Goal: Answer question/provide support

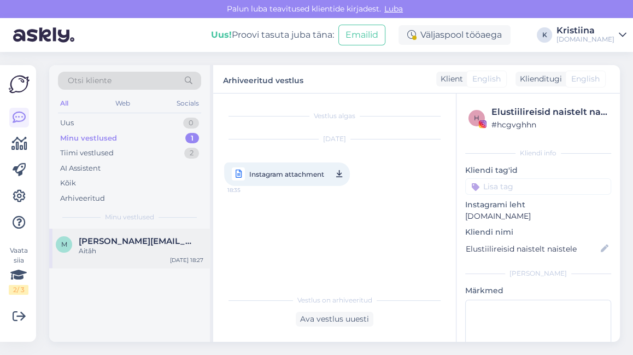
click at [134, 233] on div "[PERSON_NAME] [PERSON_NAME][EMAIL_ADDRESS][DOMAIN_NAME] Aitǎh [DATE] 18:27" at bounding box center [129, 247] width 161 height 39
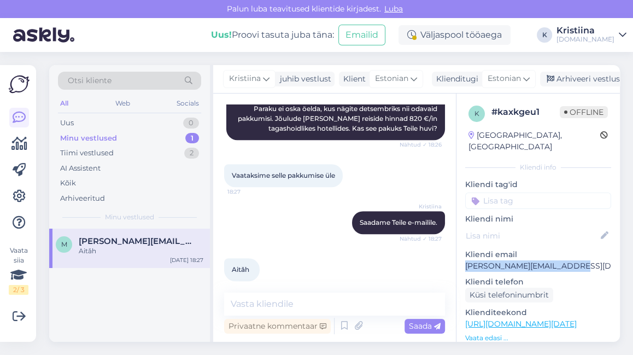
drag, startPoint x: 577, startPoint y: 255, endPoint x: 459, endPoint y: 254, distance: 118.6
click at [459, 254] on div "k # kaxkgeu1 Offline [GEOGRAPHIC_DATA], [GEOGRAPHIC_DATA] Kliendi info Kliendi …" at bounding box center [537, 323] width 163 height 461
copy p "[PERSON_NAME][EMAIL_ADDRESS][DOMAIN_NAME]"
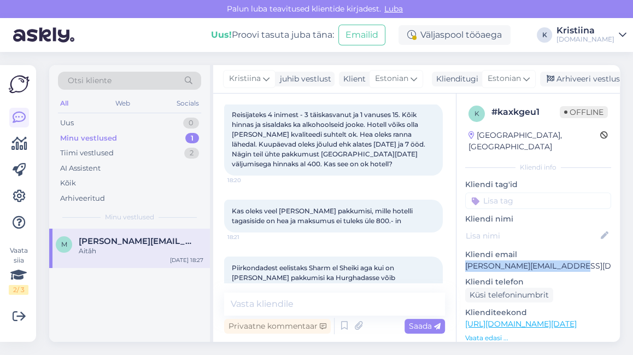
scroll to position [123, 0]
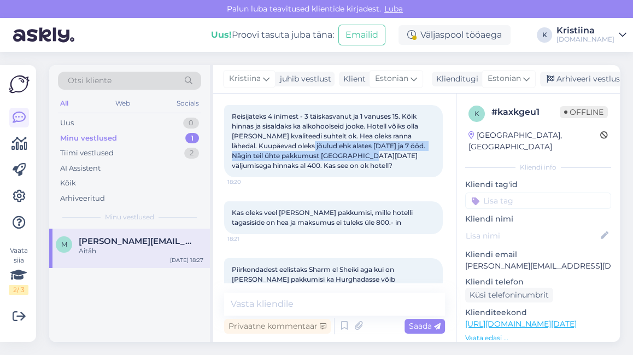
drag, startPoint x: 301, startPoint y: 146, endPoint x: 359, endPoint y: 154, distance: 58.3
click at [359, 154] on span "Reisijateks 4 inimest - 3 täiskasvanut ja 1 vanuses 15. Kõik hinnas ja sisaldak…" at bounding box center [329, 140] width 195 height 57
click at [361, 154] on span "Reisijateks 4 inimest - 3 täiskasvanut ja 1 vanuses 15. Kõik hinnas ja sisaldak…" at bounding box center [329, 140] width 195 height 57
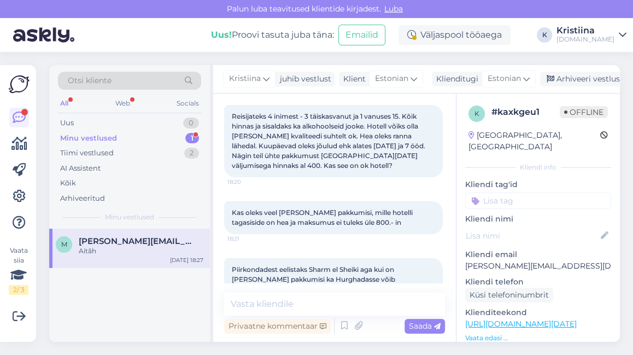
click at [108, 138] on div "Minu vestlused" at bounding box center [88, 138] width 57 height 11
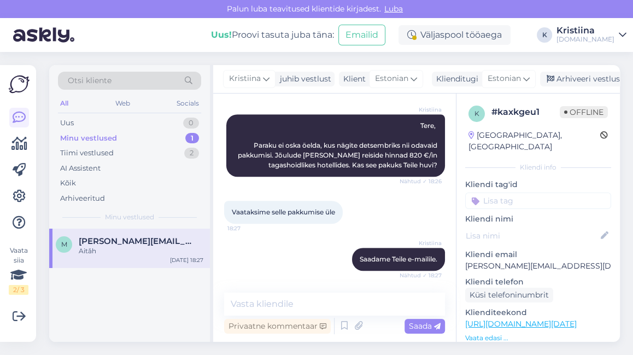
scroll to position [427, 0]
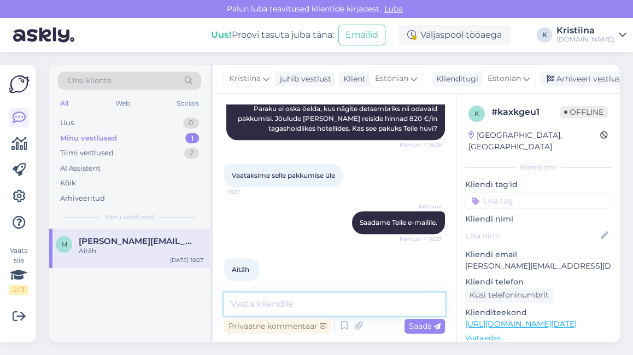
click at [276, 308] on textarea at bounding box center [334, 303] width 221 height 23
type textarea "Pakkumised on edastatud e.mailile."
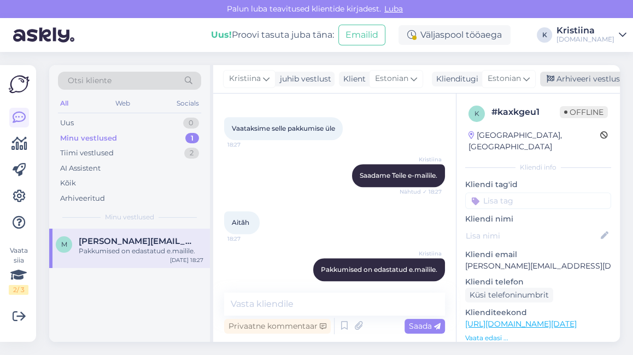
click at [525, 80] on div "Arhiveeri vestlus" at bounding box center [582, 79] width 84 height 15
